Goal: Check status: Check status

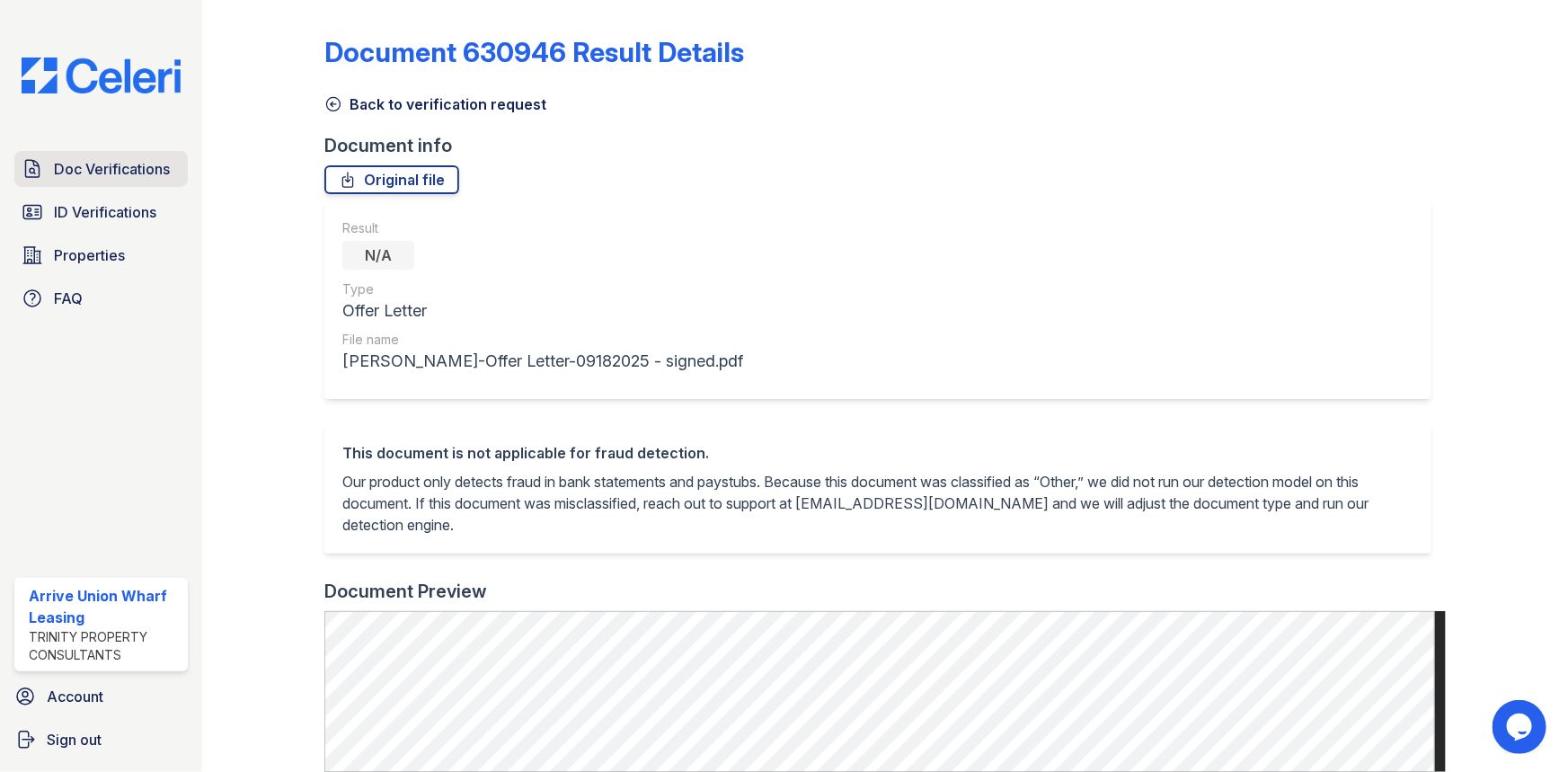
scroll to position [81, 0]
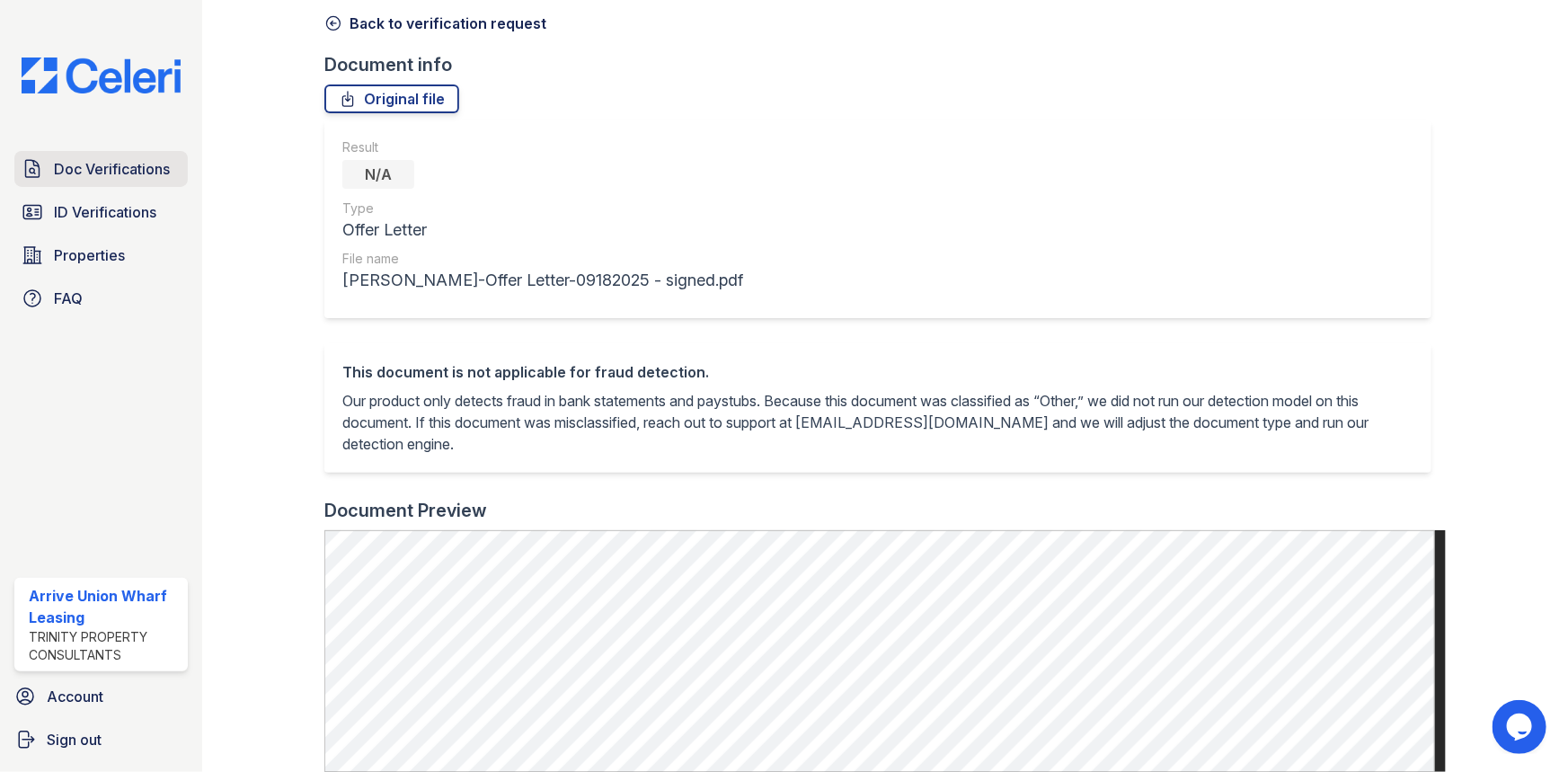
drag, startPoint x: 0, startPoint y: 0, endPoint x: 70, endPoint y: 173, distance: 186.6
click at [70, 173] on span "Doc Verifications" at bounding box center [112, 169] width 116 height 22
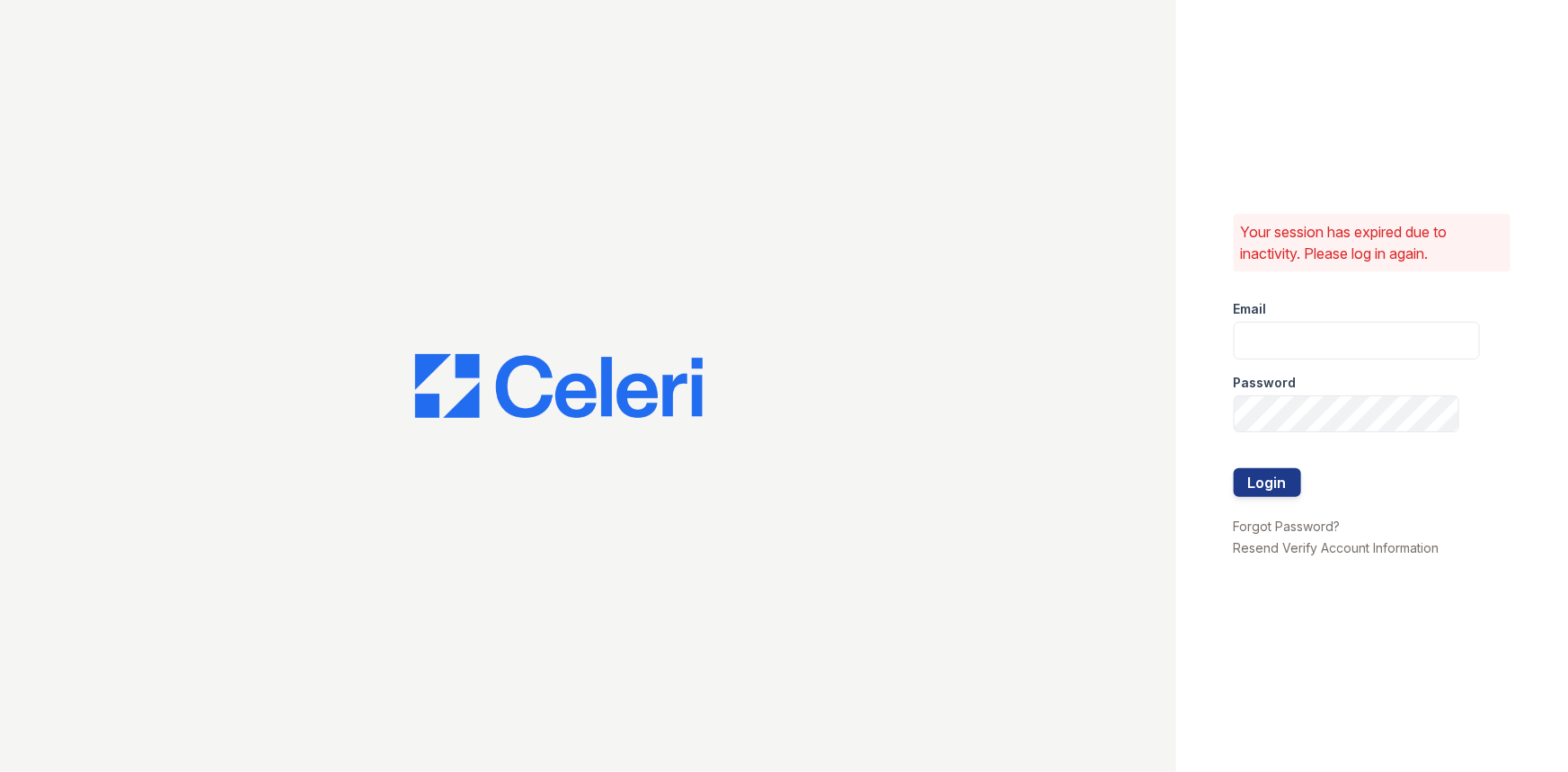
type input "arriveunionwharf@trinity-pm.com"
click at [1266, 485] on button "Login" at bounding box center [1266, 483] width 68 height 29
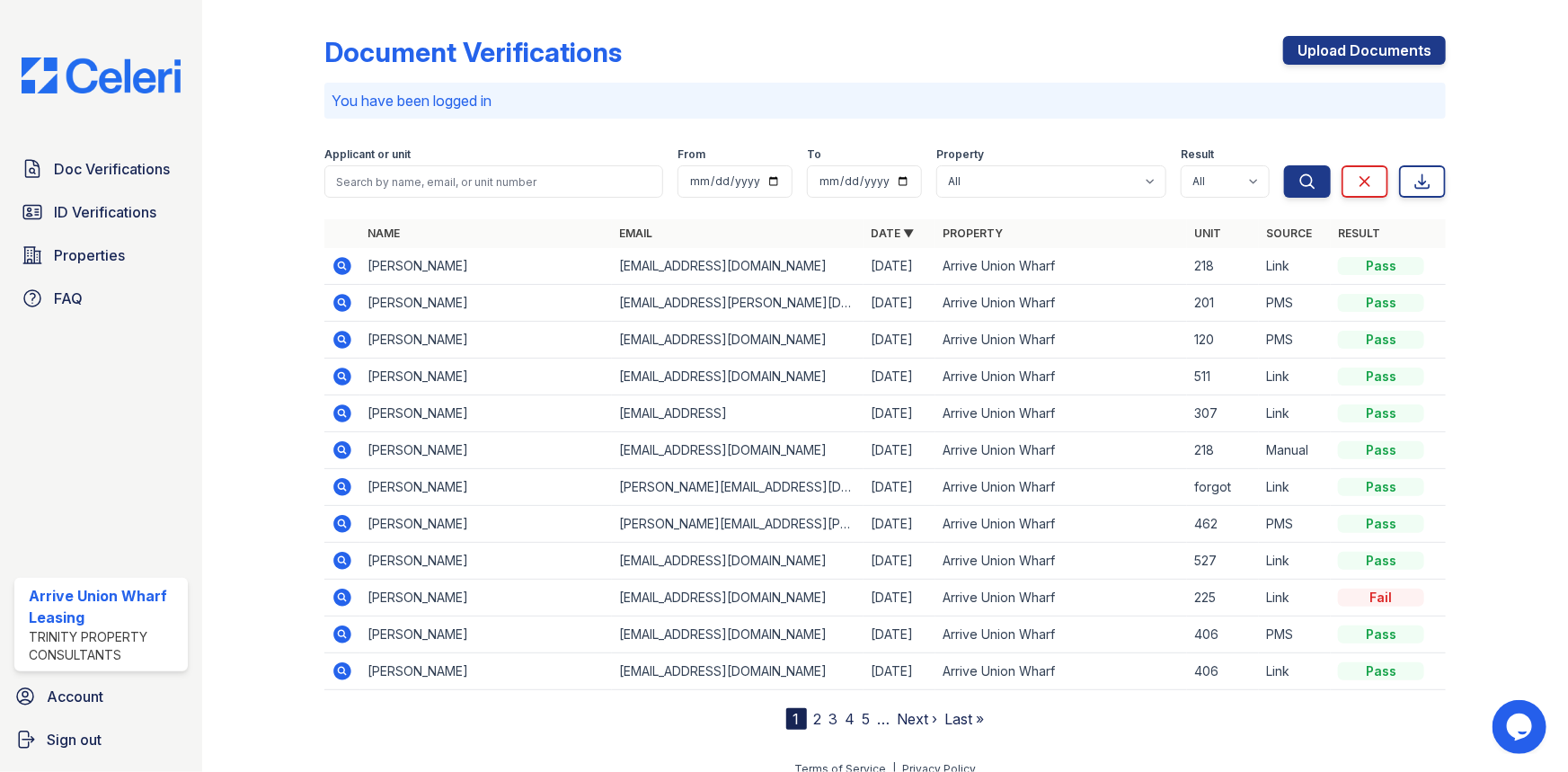
click at [335, 259] on icon at bounding box center [342, 266] width 22 height 22
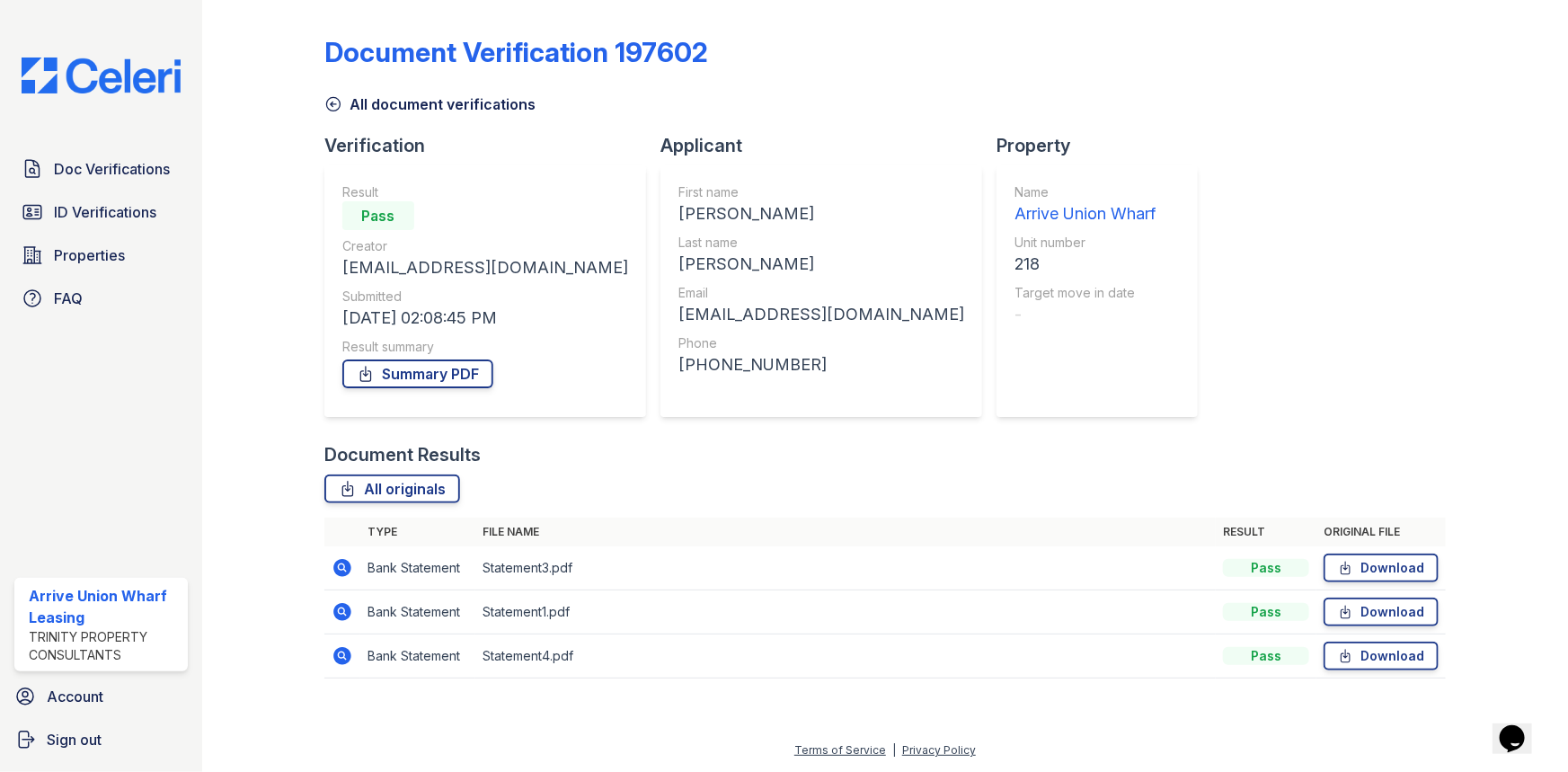
click at [342, 566] on icon at bounding box center [340, 566] width 5 height 5
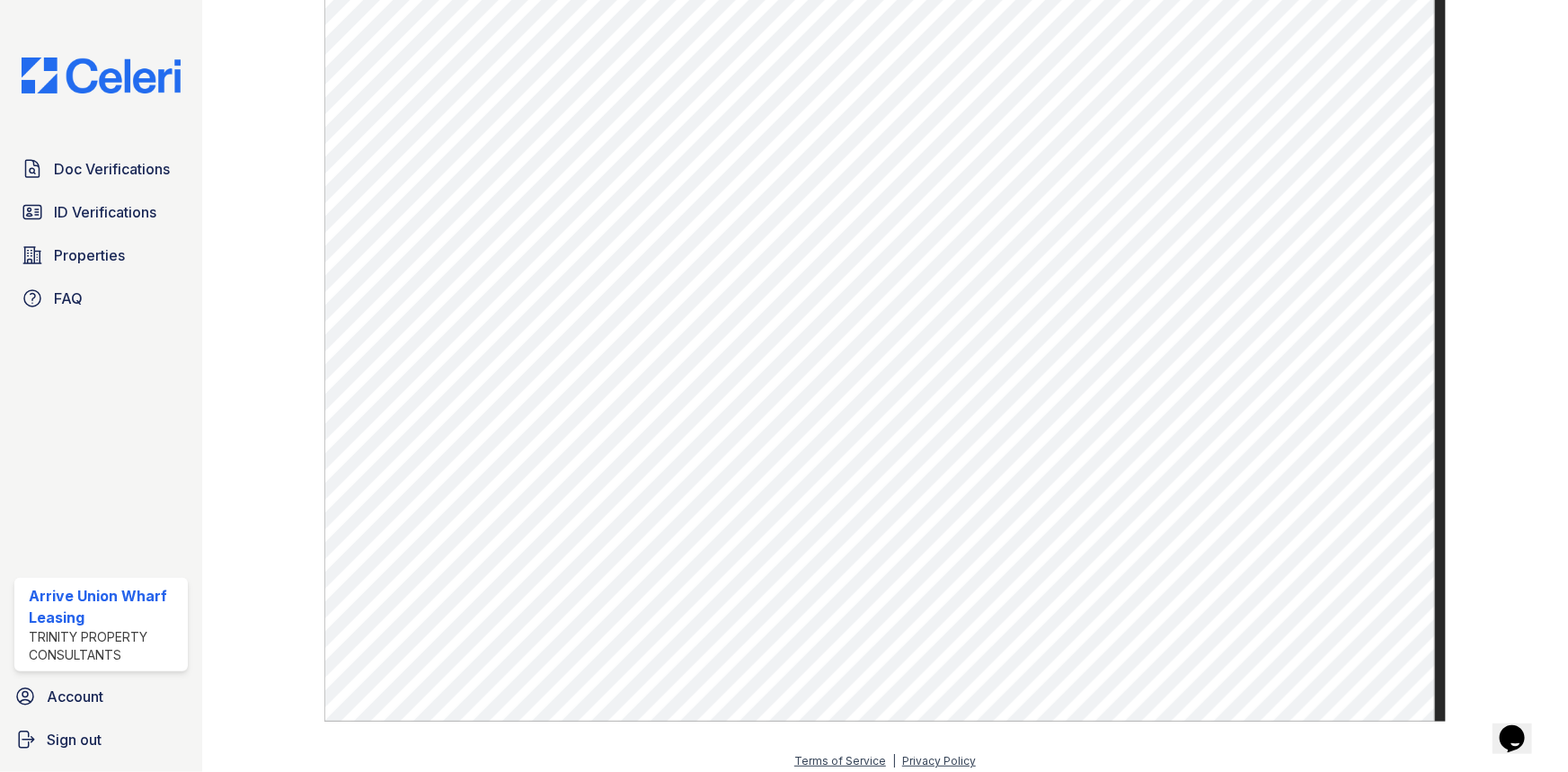
scroll to position [931, 0]
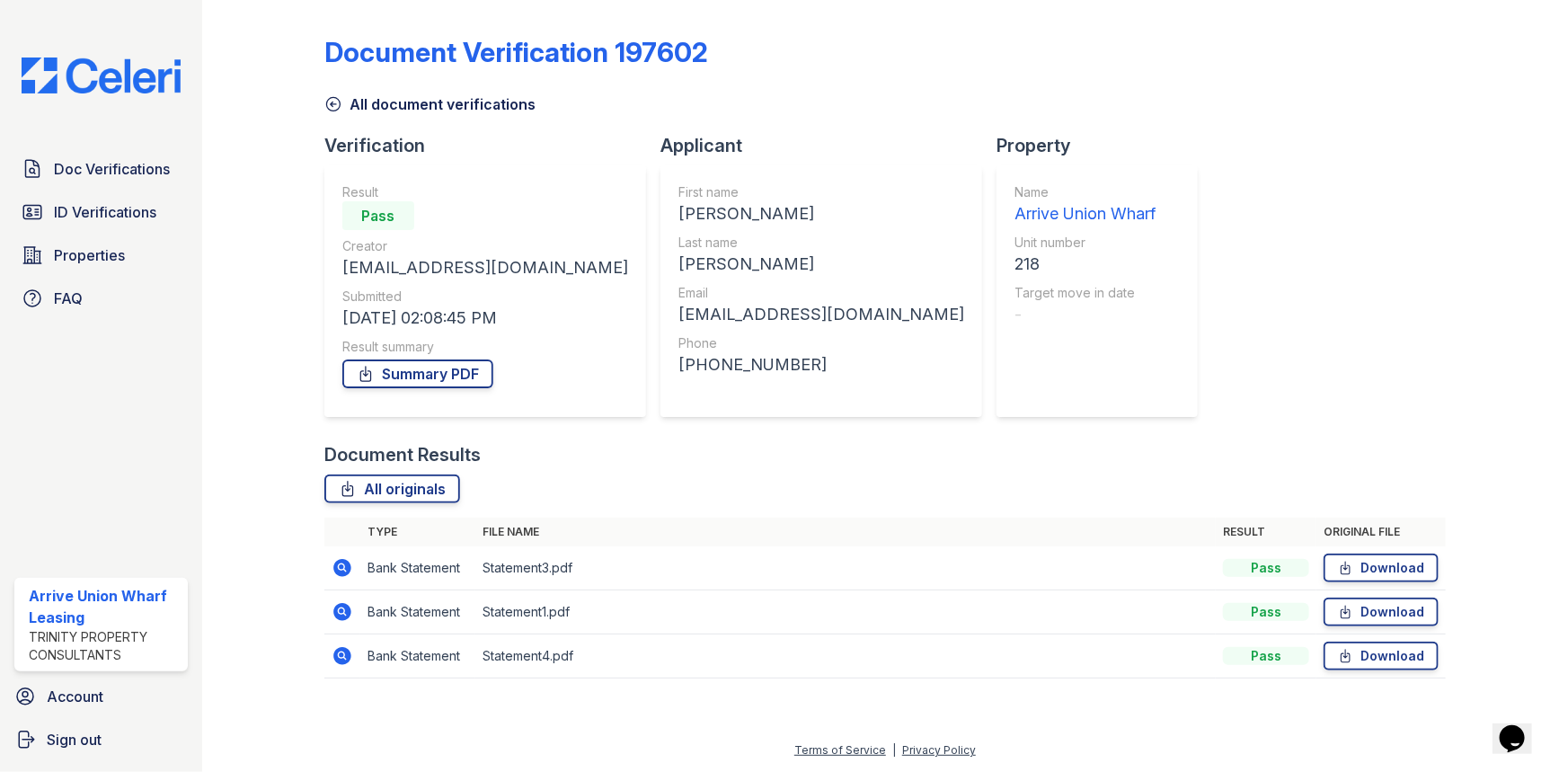
click at [345, 602] on icon at bounding box center [342, 612] width 22 height 22
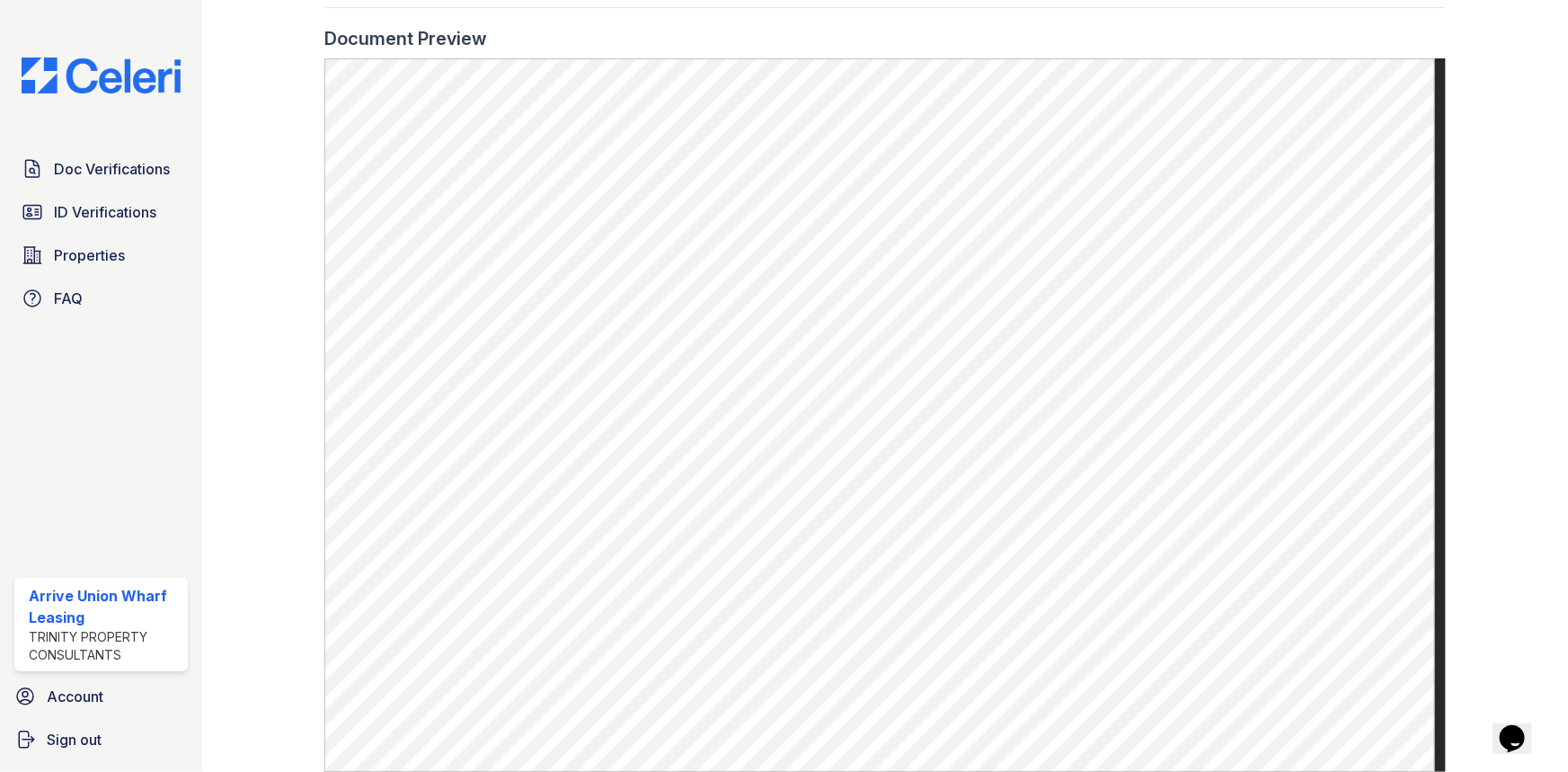
scroll to position [824, 0]
click at [81, 255] on span "Properties" at bounding box center [89, 256] width 71 height 22
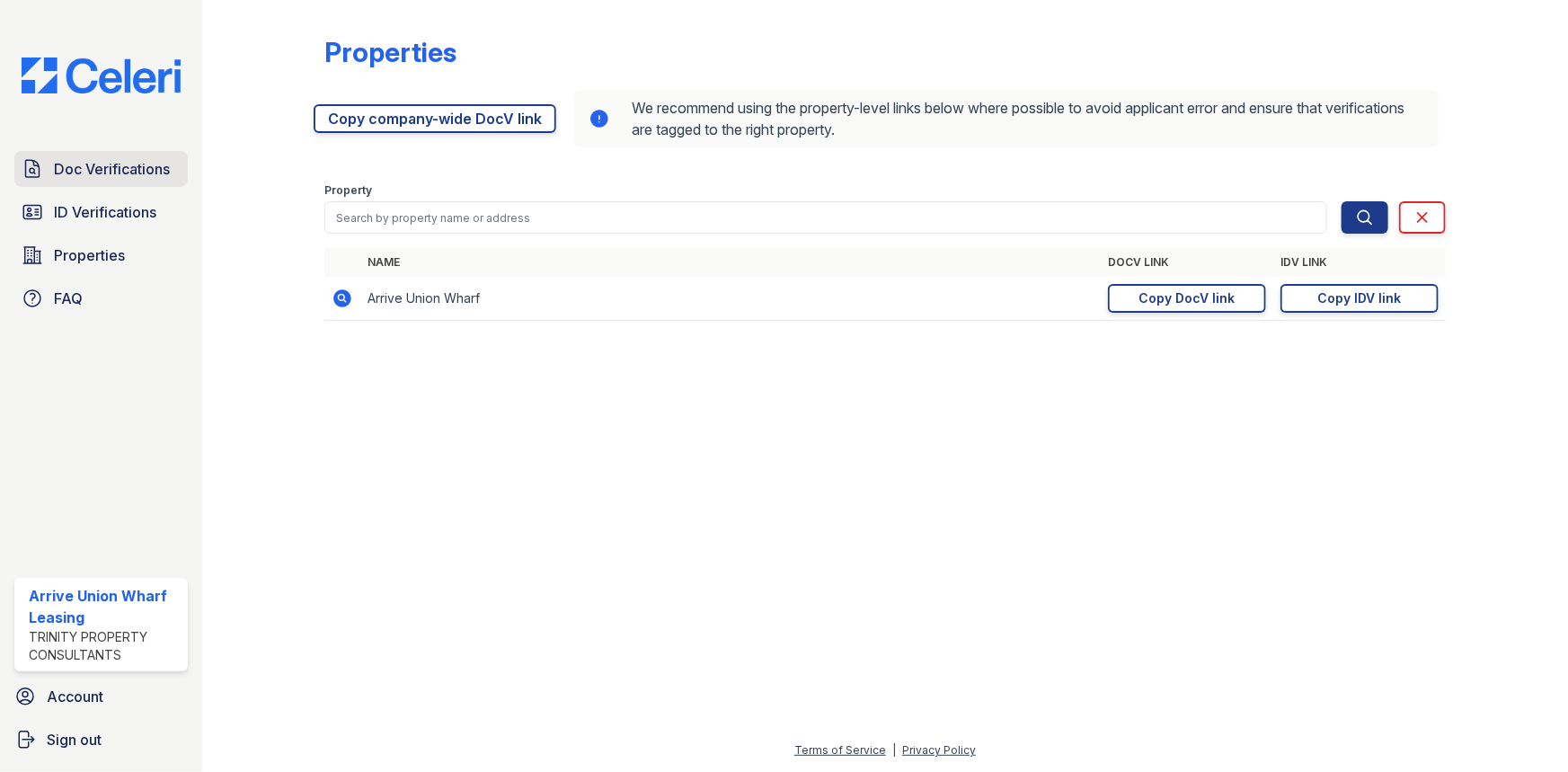
click at [97, 167] on span "Doc Verifications" at bounding box center [112, 169] width 116 height 22
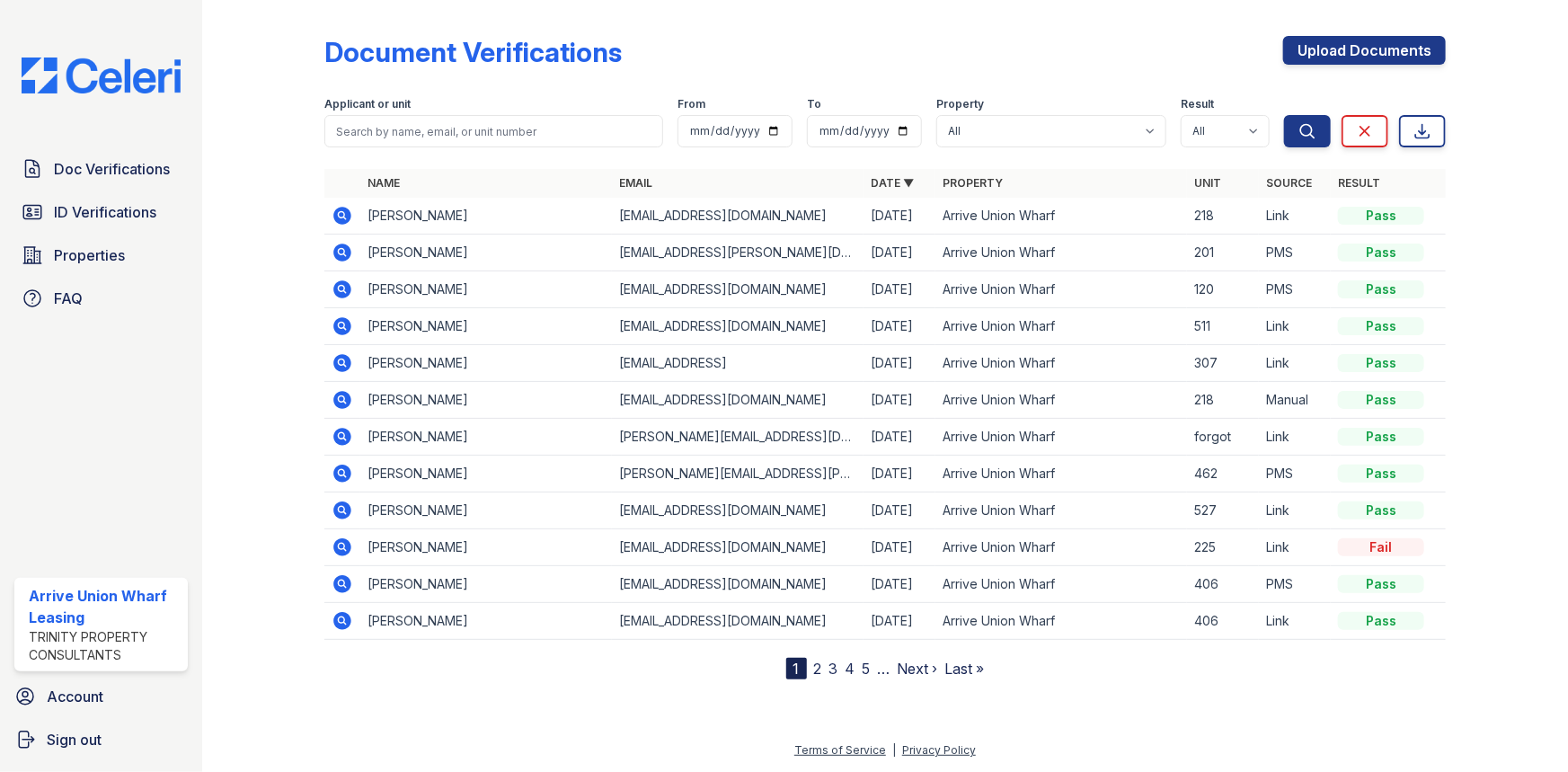
click at [343, 323] on icon at bounding box center [342, 326] width 22 height 22
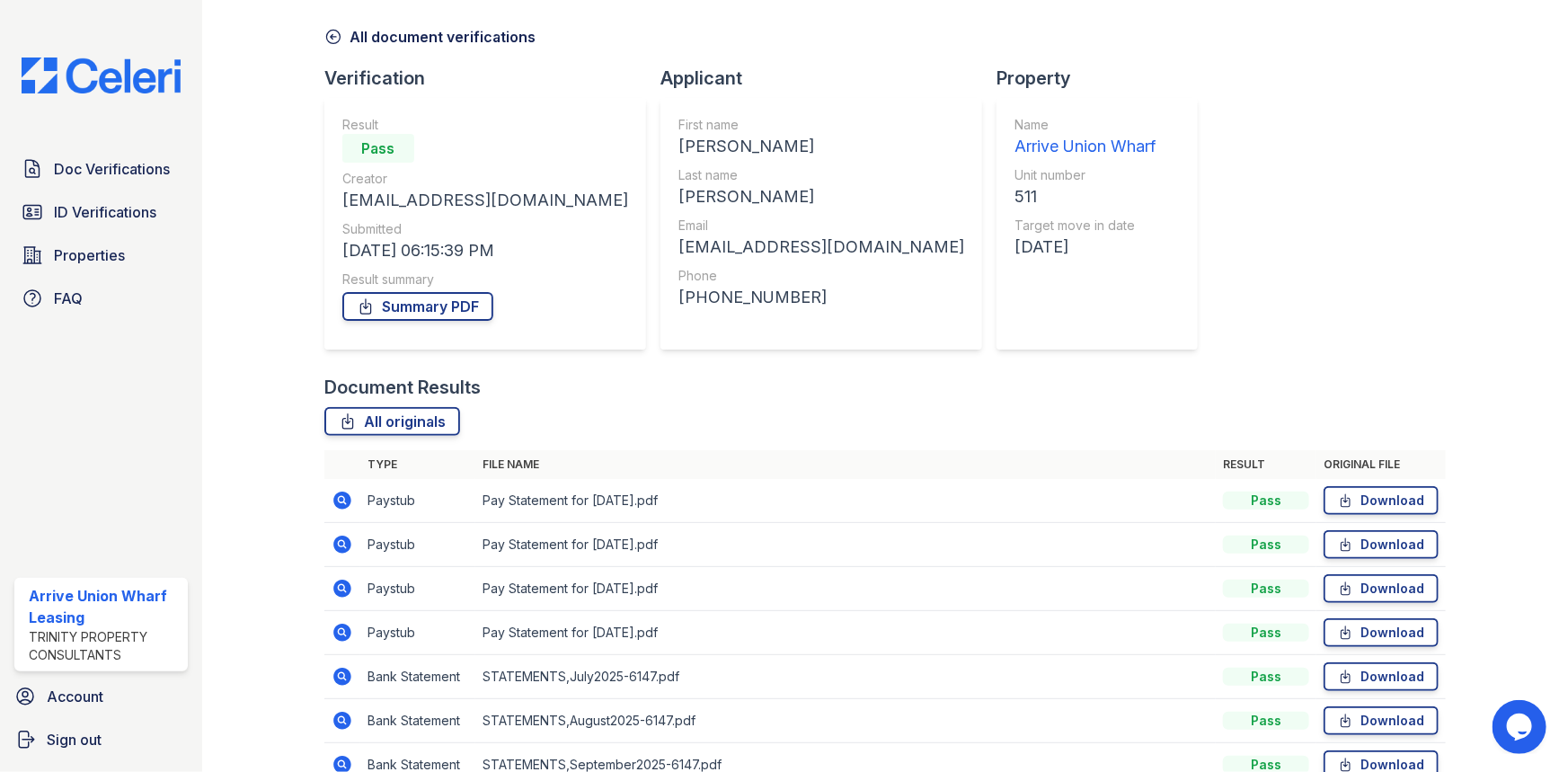
scroll to position [161, 0]
